Goal: Information Seeking & Learning: Learn about a topic

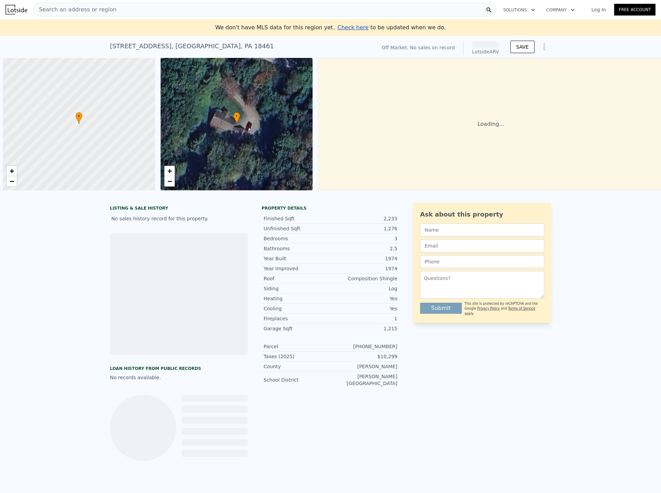
scroll to position [0, 3]
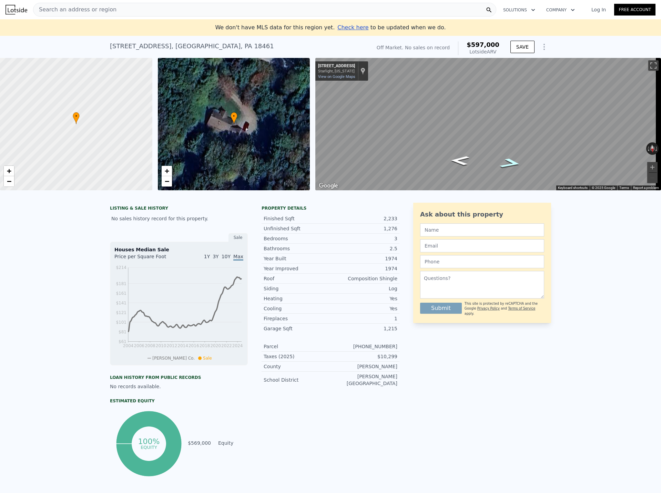
click at [508, 162] on icon "Go West, Starlight Lake Rd" at bounding box center [511, 163] width 40 height 15
click at [461, 158] on icon "Go East, State Rte 4033" at bounding box center [460, 159] width 40 height 15
click at [275, 142] on div "• + − • + − ← Move left → Move right ↑ Move up ↓ Move down + Zoom in - Zoom out…" at bounding box center [330, 124] width 661 height 132
click at [391, 360] on div "$10,299" at bounding box center [363, 356] width 67 height 7
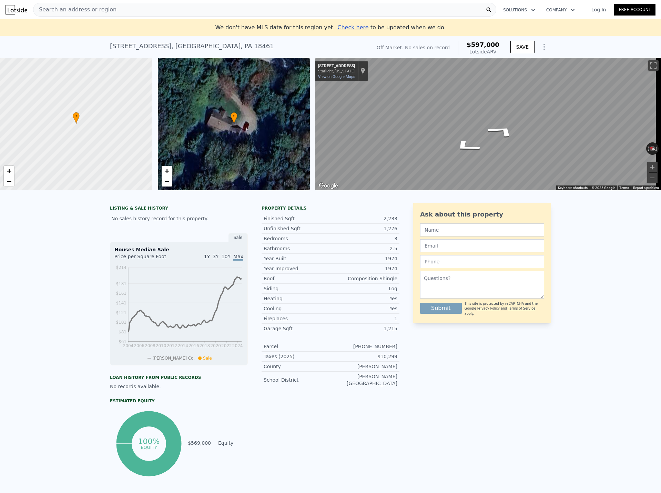
click at [452, 392] on div "Ask about this property Submit This site is protected by reCAPTCHA and the Goog…" at bounding box center [482, 340] width 138 height 275
click at [386, 360] on div "$10,299" at bounding box center [363, 356] width 67 height 7
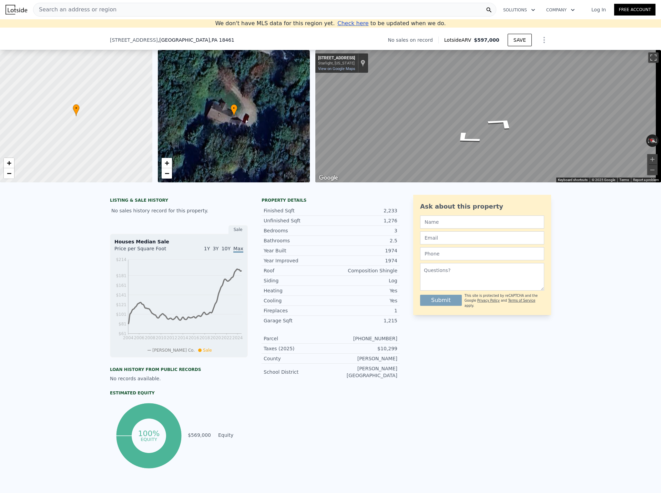
scroll to position [130, 0]
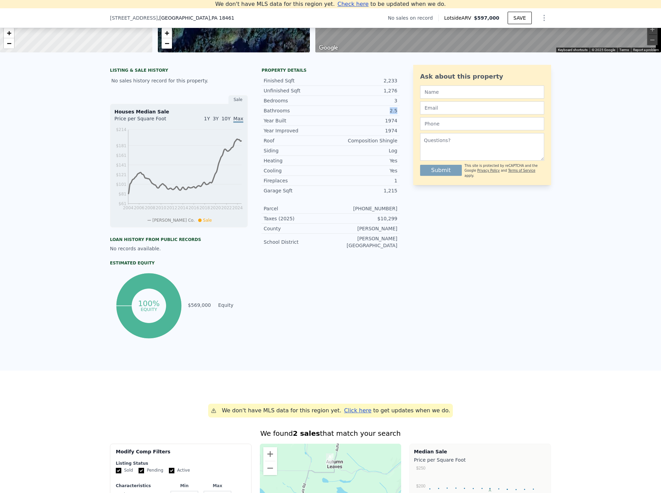
drag, startPoint x: 388, startPoint y: 116, endPoint x: 395, endPoint y: 115, distance: 6.9
click at [395, 115] on div "Bathrooms 2.5" at bounding box center [331, 111] width 138 height 10
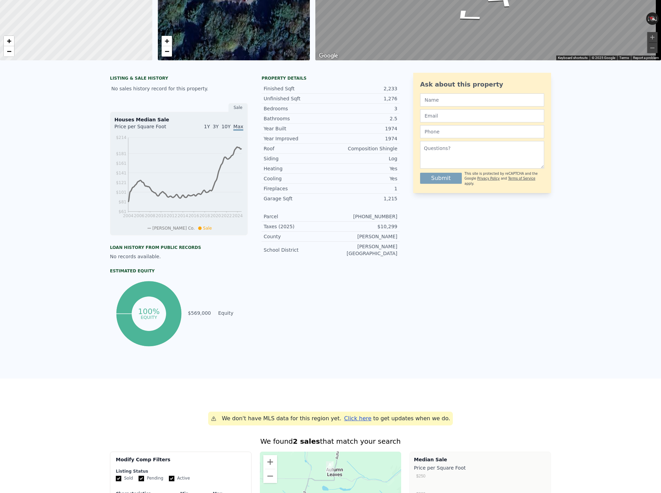
scroll to position [0, 0]
